Goal: Task Accomplishment & Management: Use online tool/utility

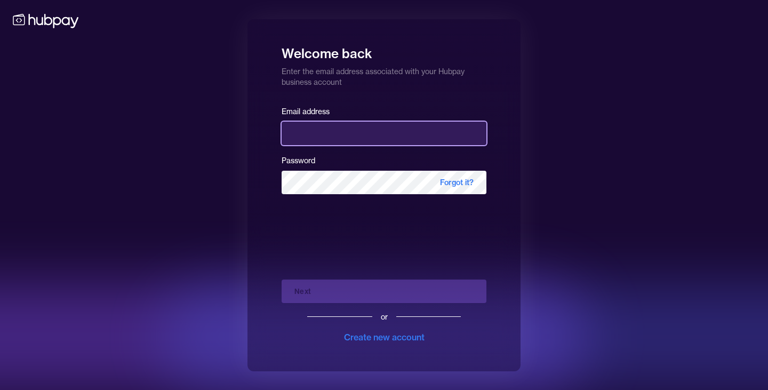
click at [349, 129] on input "email" at bounding box center [384, 133] width 205 height 23
type input "**********"
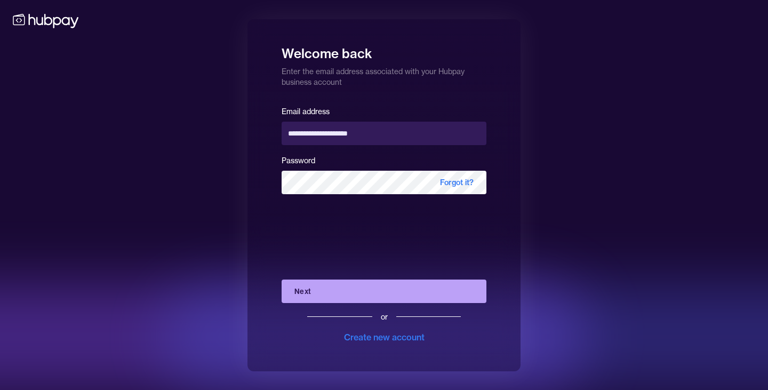
click at [312, 291] on button "Next" at bounding box center [384, 291] width 205 height 23
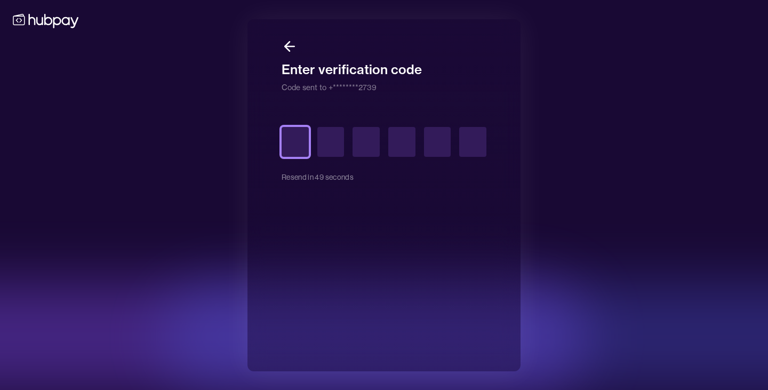
type input "*"
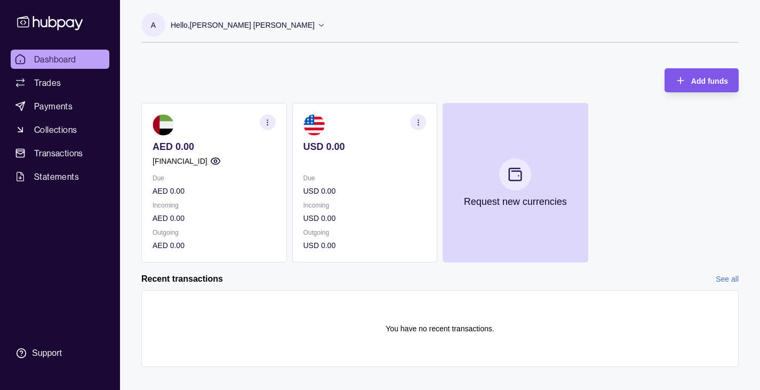
click at [691, 83] on div "Add funds" at bounding box center [693, 80] width 69 height 24
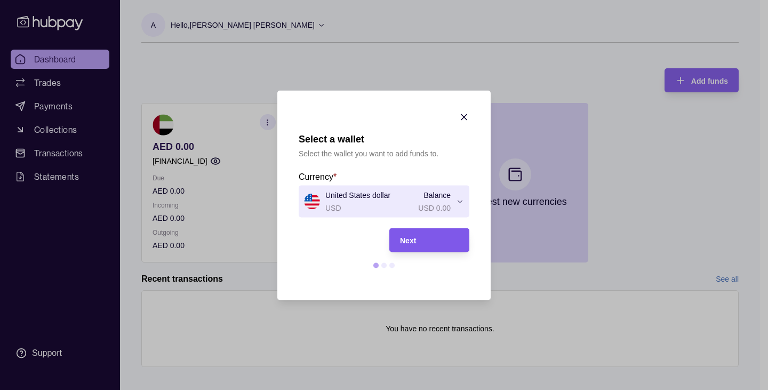
click at [406, 234] on div "Next" at bounding box center [429, 240] width 59 height 13
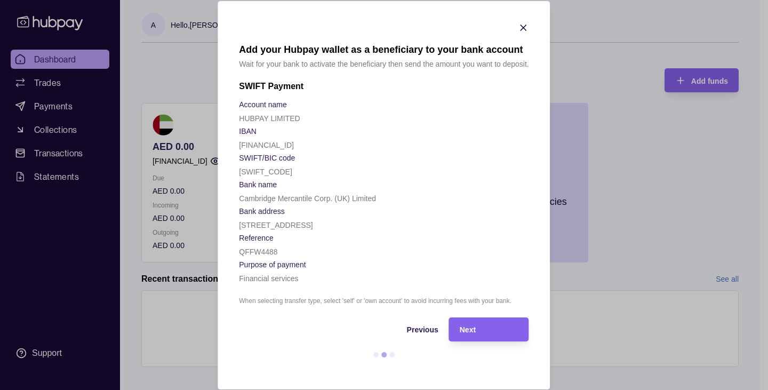
scroll to position [37, 0]
click at [484, 333] on div "Next" at bounding box center [489, 329] width 59 height 13
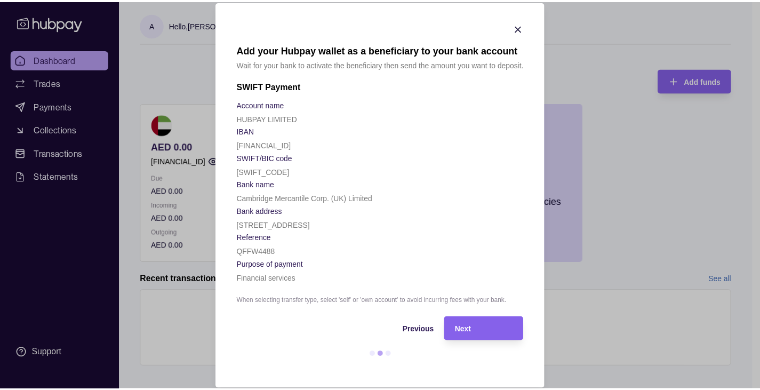
scroll to position [0, 0]
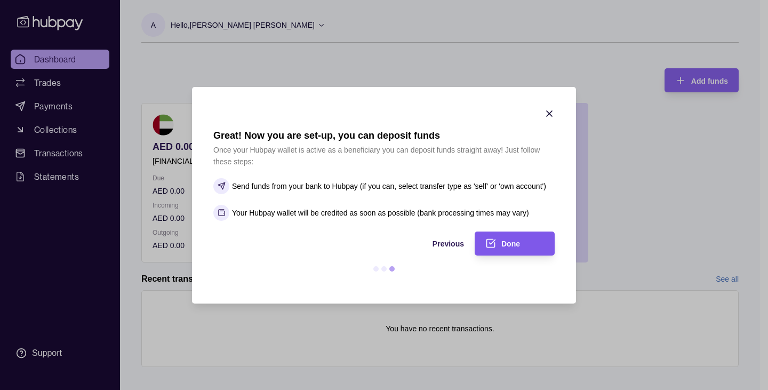
click at [507, 246] on span "Done" at bounding box center [510, 244] width 19 height 9
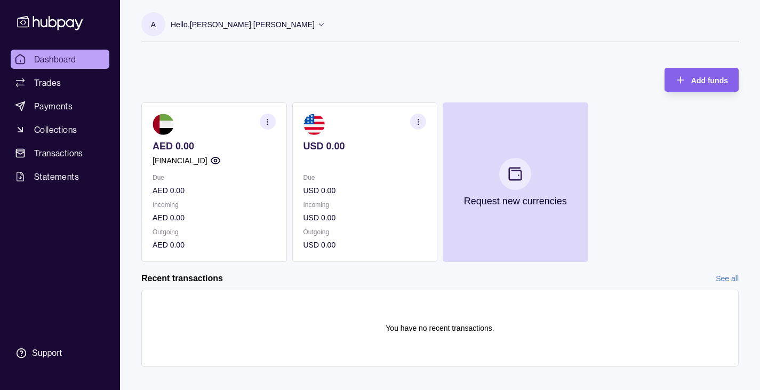
scroll to position [11, 0]
